Goal: Task Accomplishment & Management: Manage account settings

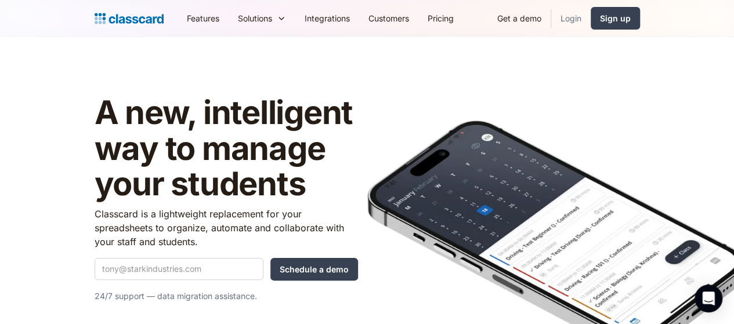
click at [591, 17] on link "Login" at bounding box center [570, 18] width 39 height 26
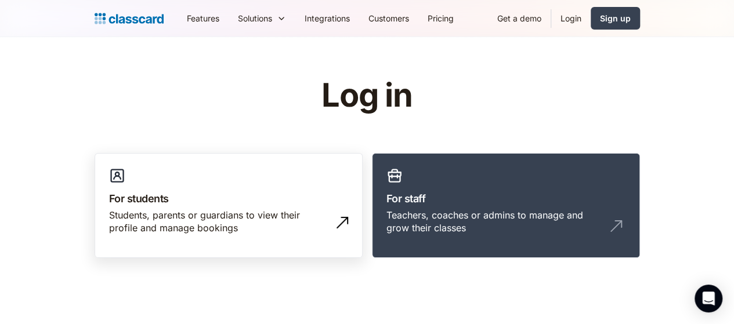
click at [187, 193] on h3 "For students" at bounding box center [228, 199] width 239 height 16
